Goal: Task Accomplishment & Management: Complete application form

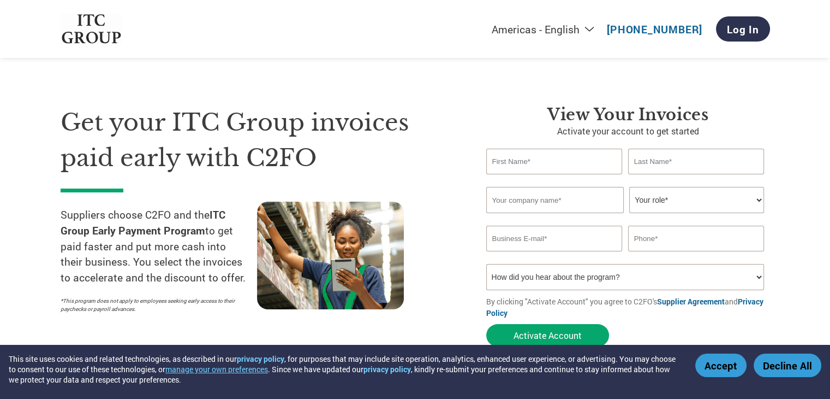
click at [577, 204] on input "text" at bounding box center [555, 200] width 138 height 26
click at [566, 168] on input "text" at bounding box center [554, 162] width 136 height 26
type input "SOUTHERN"
type input "COMPANY"
type input "09686666414"
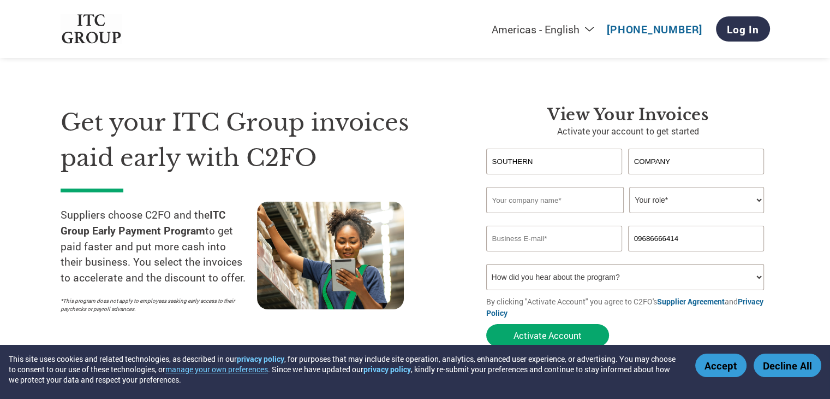
click at [581, 200] on input "text" at bounding box center [555, 200] width 138 height 26
type input "s"
type input "SOUTHERN ELECTRIC COMPANY"
click at [751, 199] on select "Your role* CFO Controller Credit Manager Finance Director Treasurer CEO Preside…" at bounding box center [696, 200] width 135 height 26
select select "ACCOUNTS_RECEIVABLE"
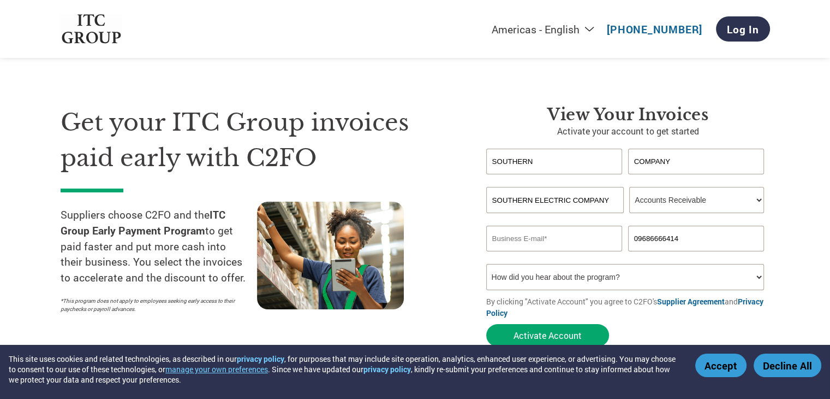
click at [629, 187] on select "Your role* CFO Controller Credit Manager Finance Director Treasurer CEO Preside…" at bounding box center [696, 200] width 135 height 26
click at [557, 235] on input "email" at bounding box center [554, 238] width 136 height 26
type input "A"
type input "accounts"
drag, startPoint x: 552, startPoint y: 162, endPoint x: 465, endPoint y: 166, distance: 86.9
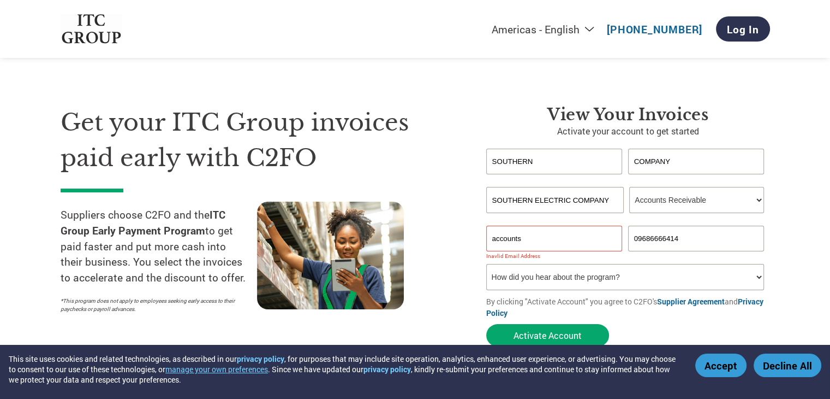
click at [465, 166] on div "Get your ITC Group invoices paid early with C2FO Suppliers choose C2FO and the …" at bounding box center [416, 206] width 710 height 290
type input "p"
type input "PALEM"
type input "NAGARJUNA"
click at [581, 245] on input "accounts" at bounding box center [554, 238] width 136 height 26
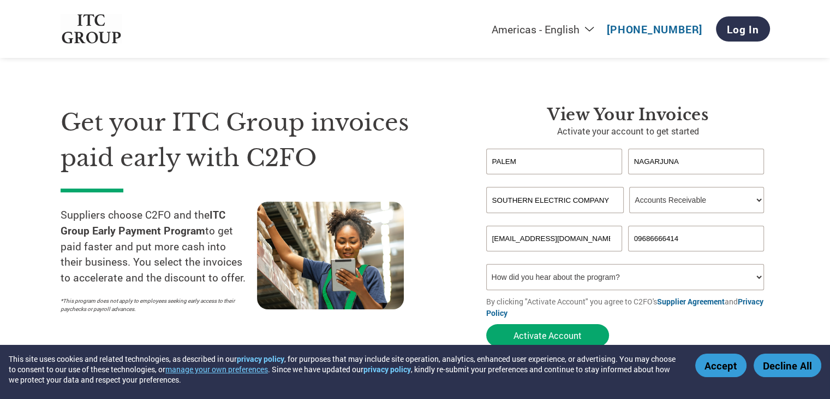
type input "[EMAIL_ADDRESS][DOMAIN_NAME]"
click at [639, 280] on select "How did you hear about the program? Received a letter Email Social Media Online…" at bounding box center [625, 277] width 278 height 26
select select "Email"
click at [486, 264] on select "How did you hear about the program? Received a letter Email Social Media Online…" at bounding box center [625, 277] width 278 height 26
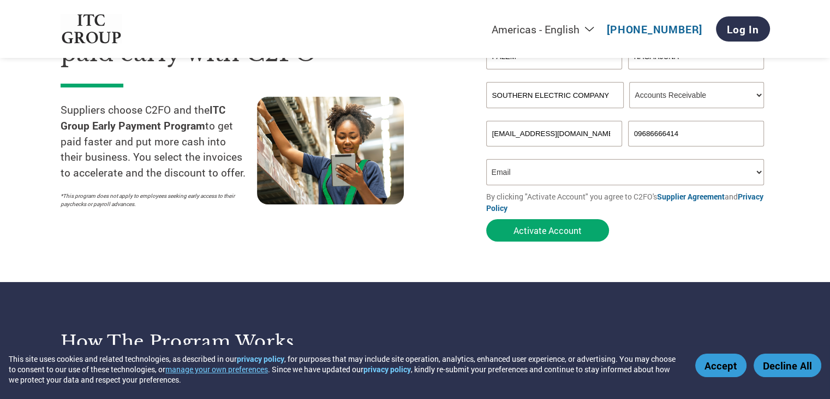
scroll to position [109, 0]
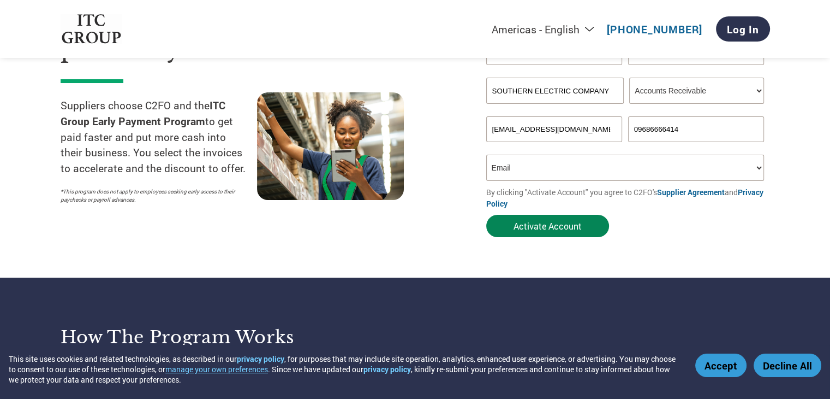
click at [543, 229] on button "Activate Account" at bounding box center [547, 226] width 123 height 22
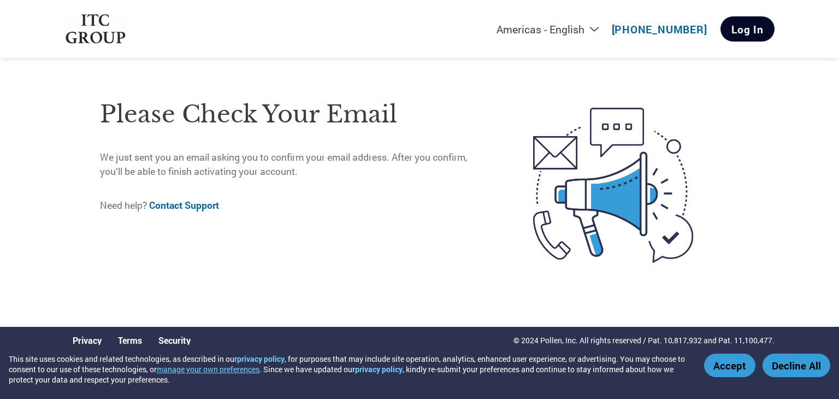
click at [744, 35] on link "Log In" at bounding box center [747, 28] width 54 height 25
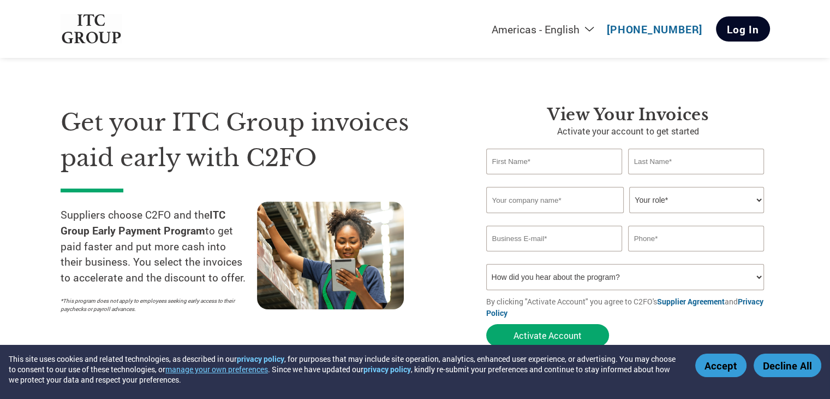
click at [742, 23] on link "Log In" at bounding box center [743, 28] width 54 height 25
